Goal: Navigation & Orientation: Find specific page/section

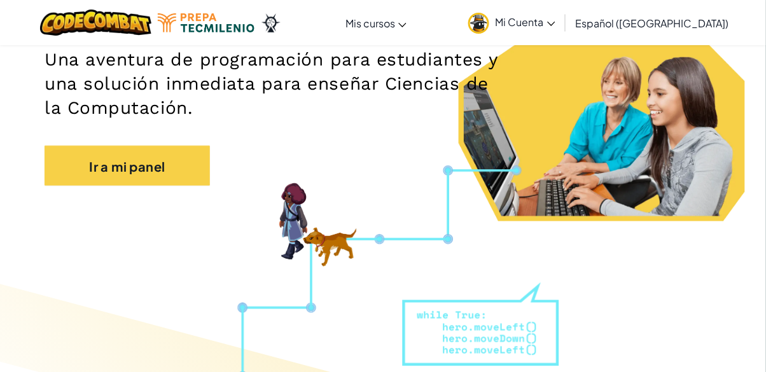
scroll to position [195, 0]
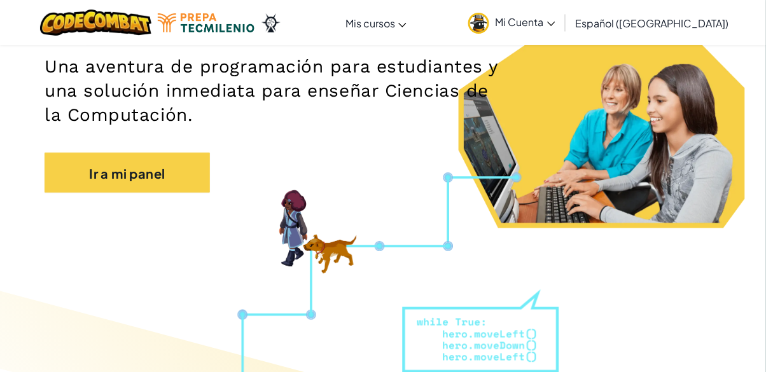
click at [544, 22] on font "Mi Cuenta" at bounding box center [519, 21] width 48 height 13
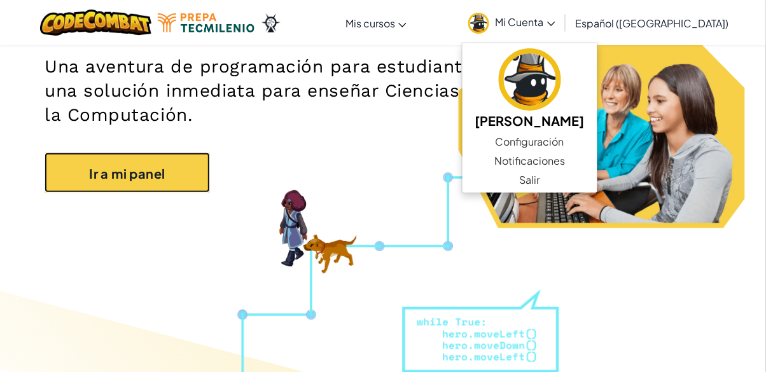
click at [88, 181] on link "Ir a mi panel" at bounding box center [127, 173] width 165 height 41
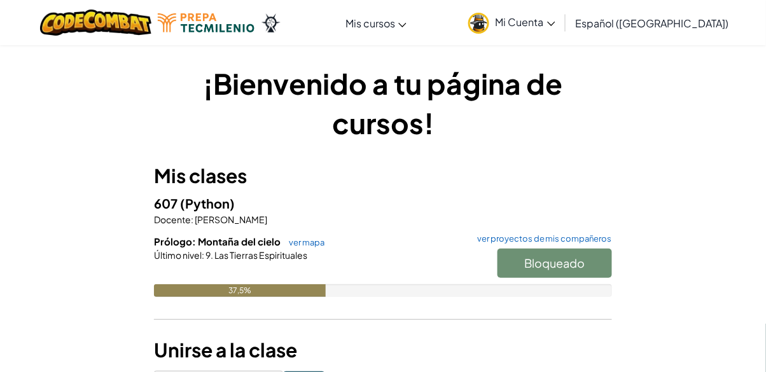
click at [562, 13] on link "Mi Cuenta" at bounding box center [512, 23] width 100 height 40
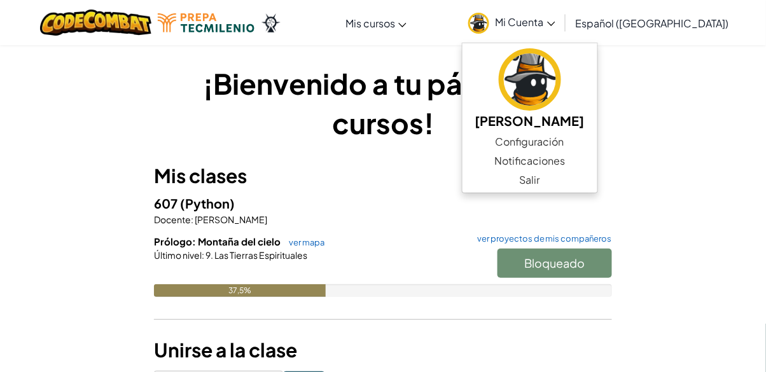
click at [728, 169] on div "¡Bienvenido a tu página de cursos! Mis clases 607 (Python) Docente : [PERSON_NA…" at bounding box center [383, 228] width 744 height 329
